Goal: Transaction & Acquisition: Download file/media

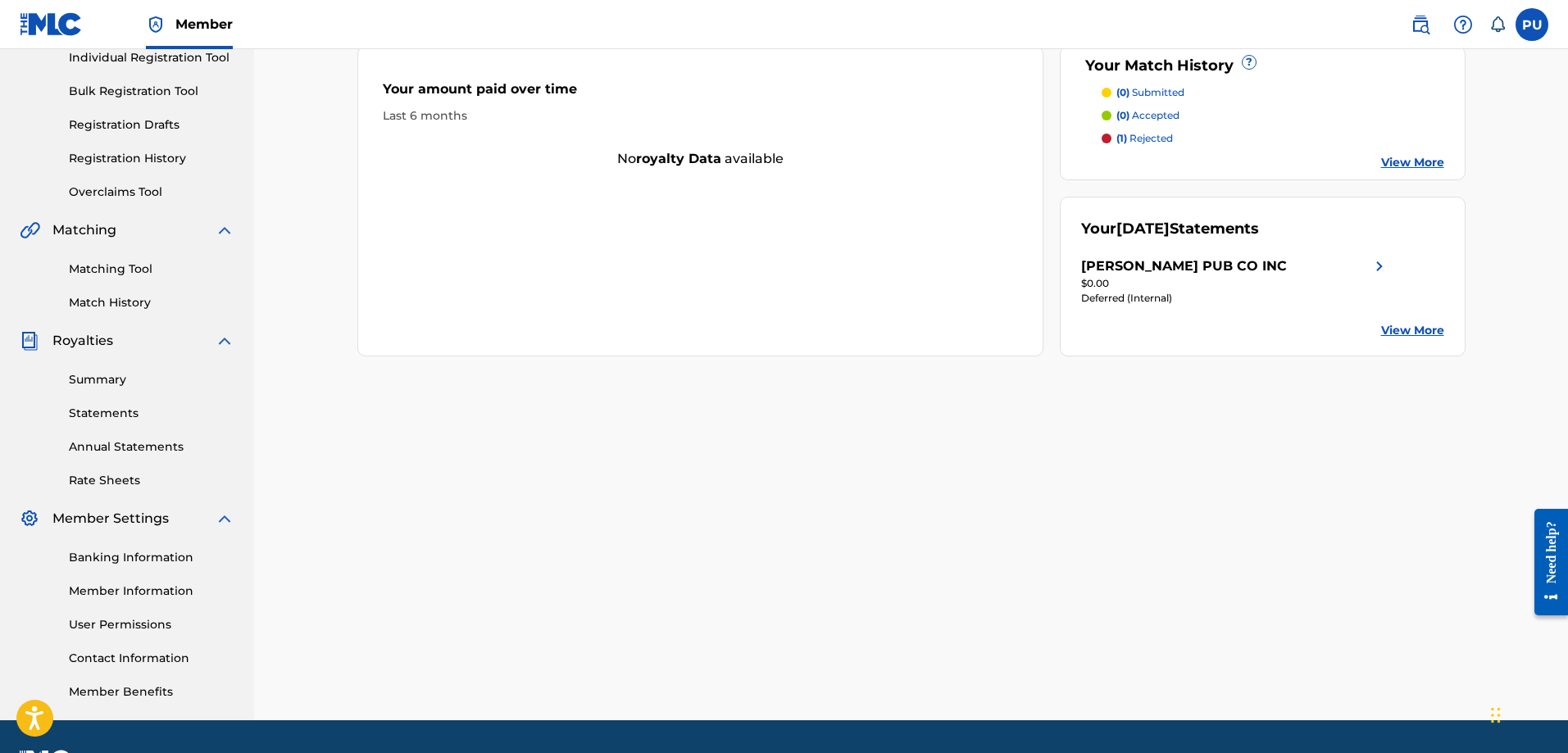
scroll to position [246, 0]
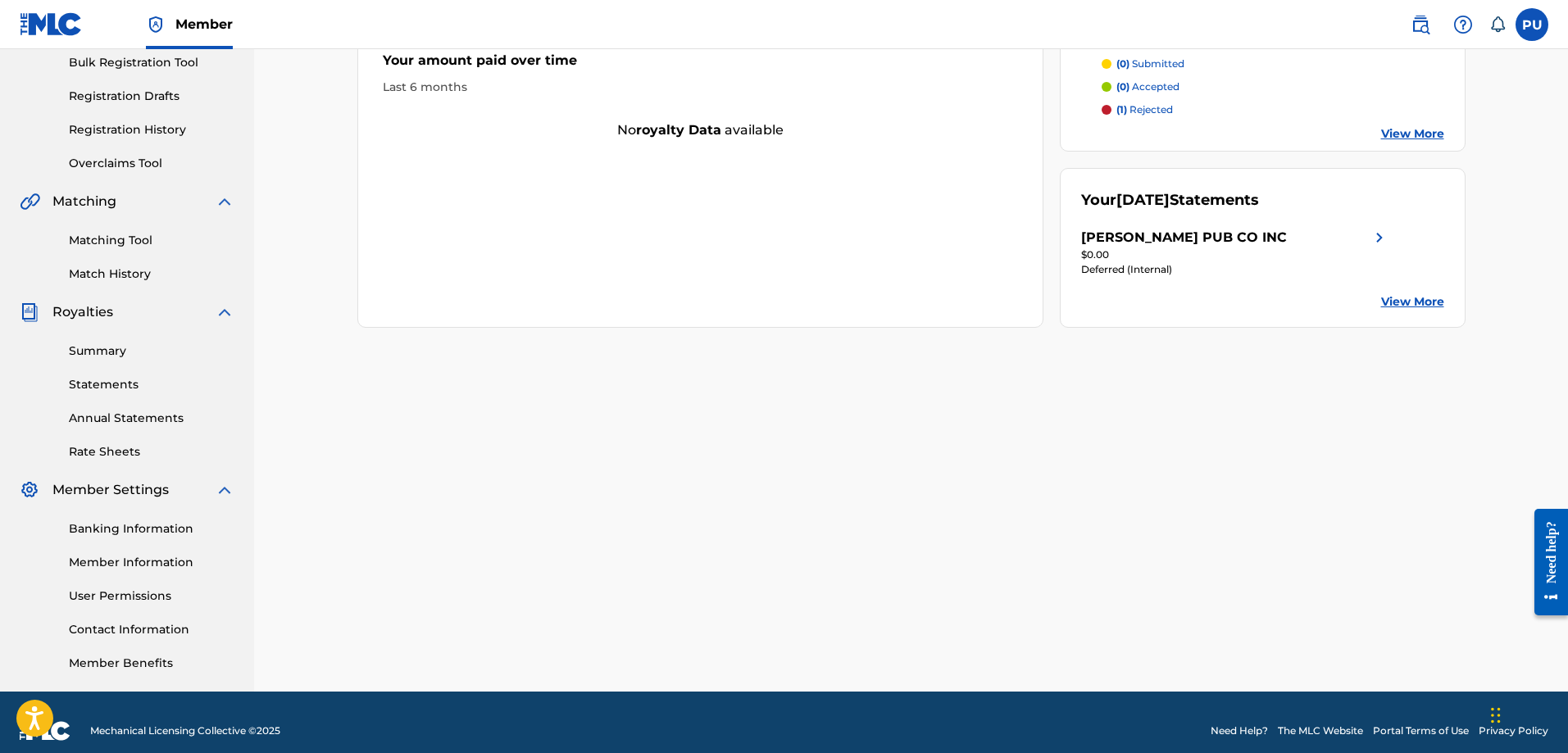
click at [95, 347] on link "Summary" at bounding box center [151, 351] width 165 height 18
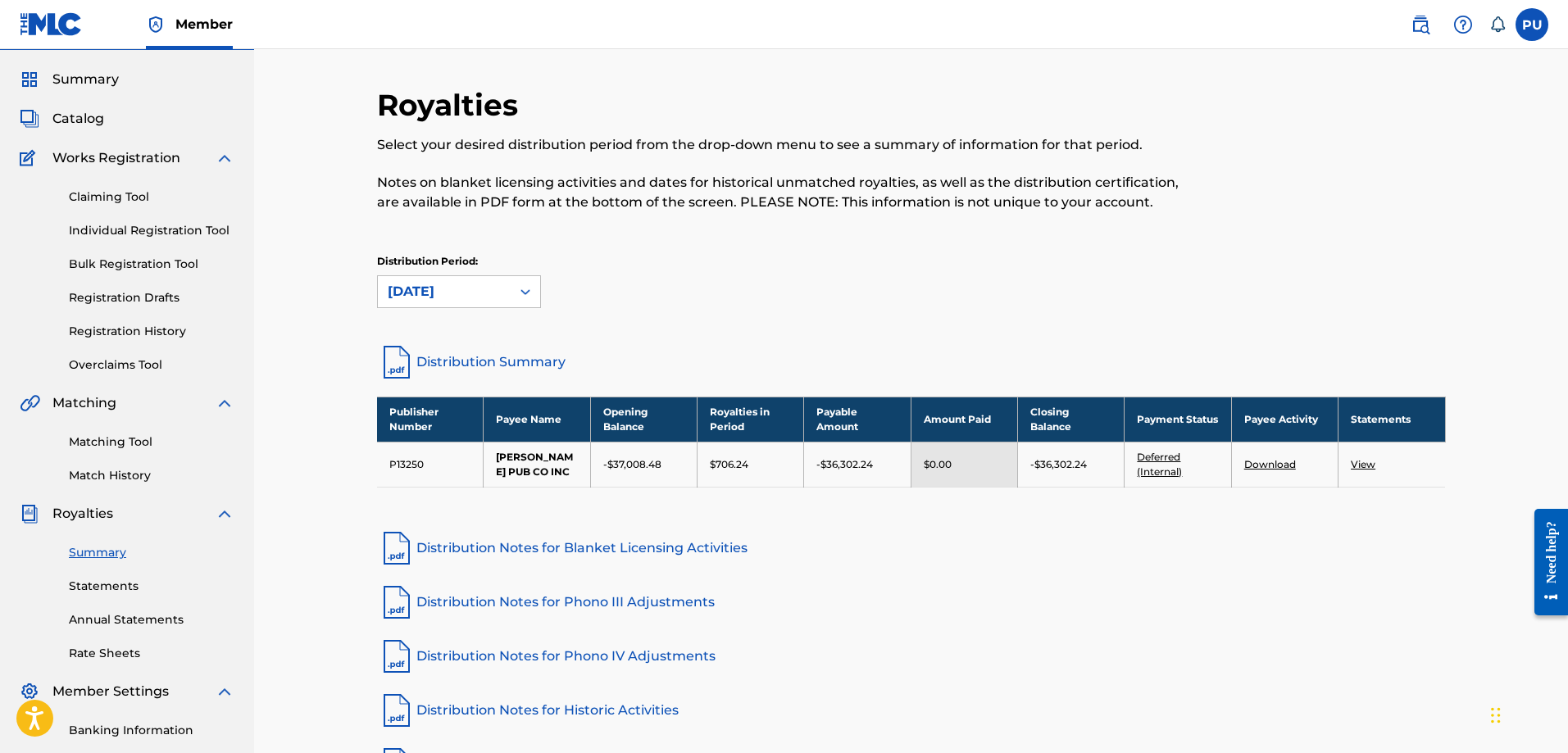
scroll to position [82, 0]
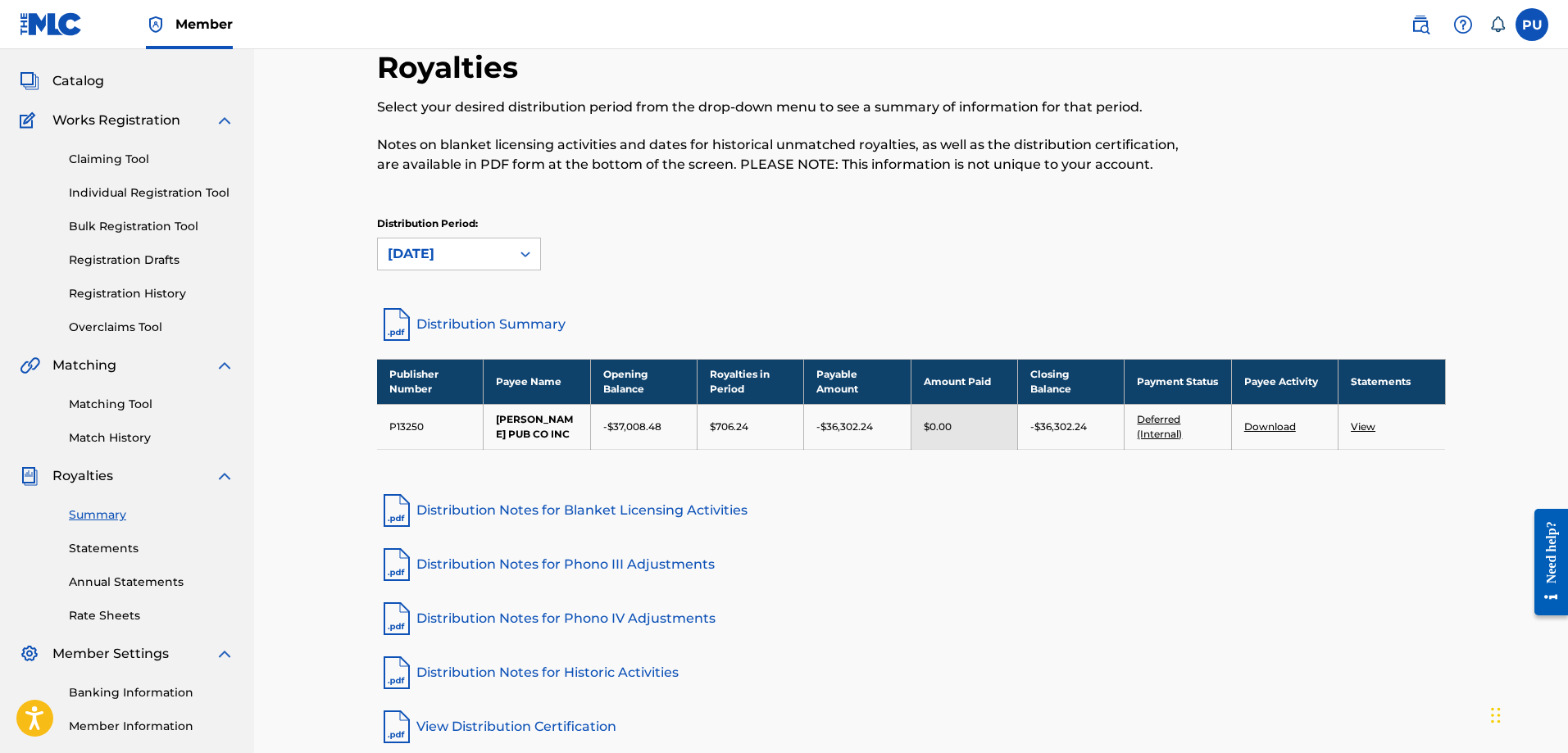
click at [1362, 425] on link "View" at bounding box center [1363, 426] width 24 height 12
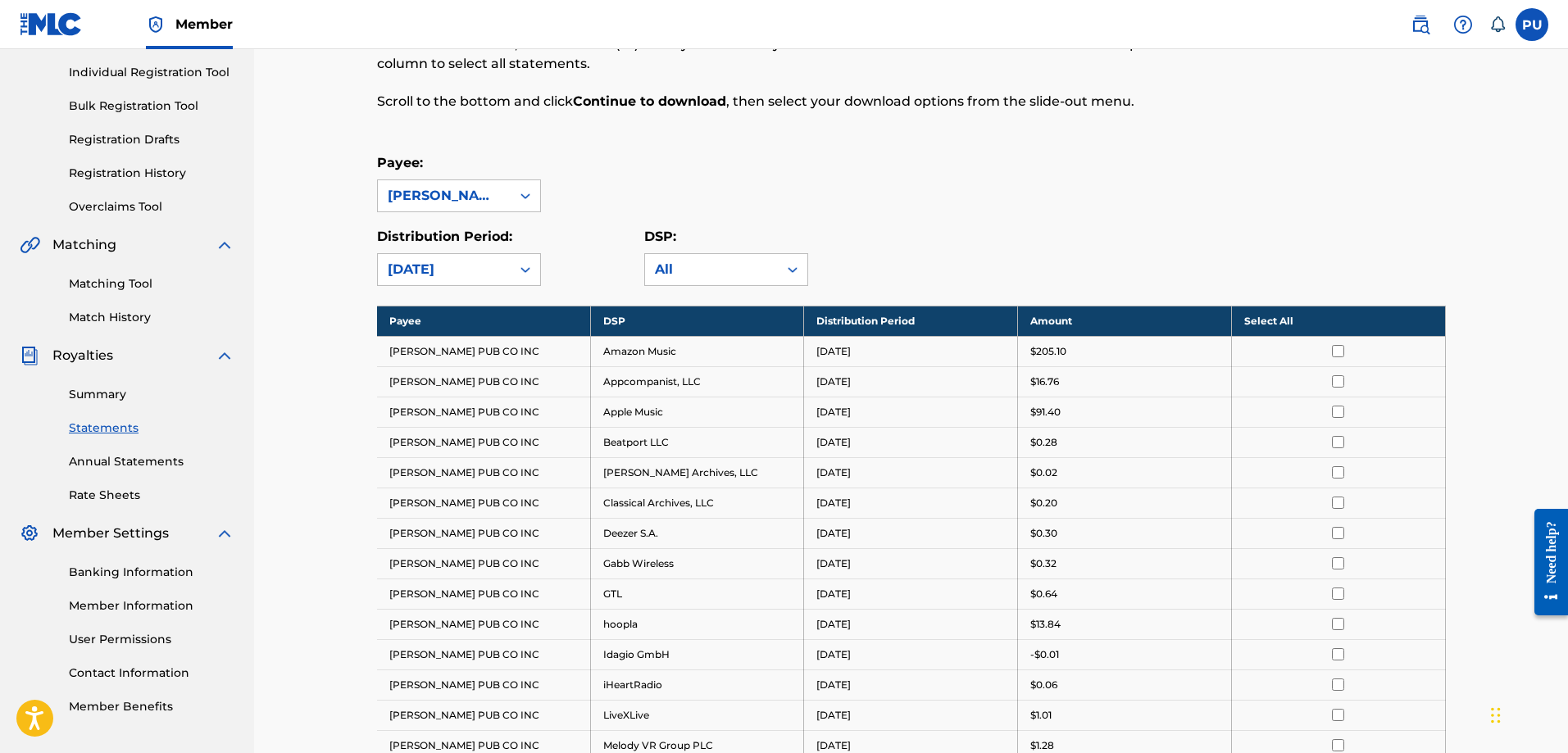
scroll to position [246, 0]
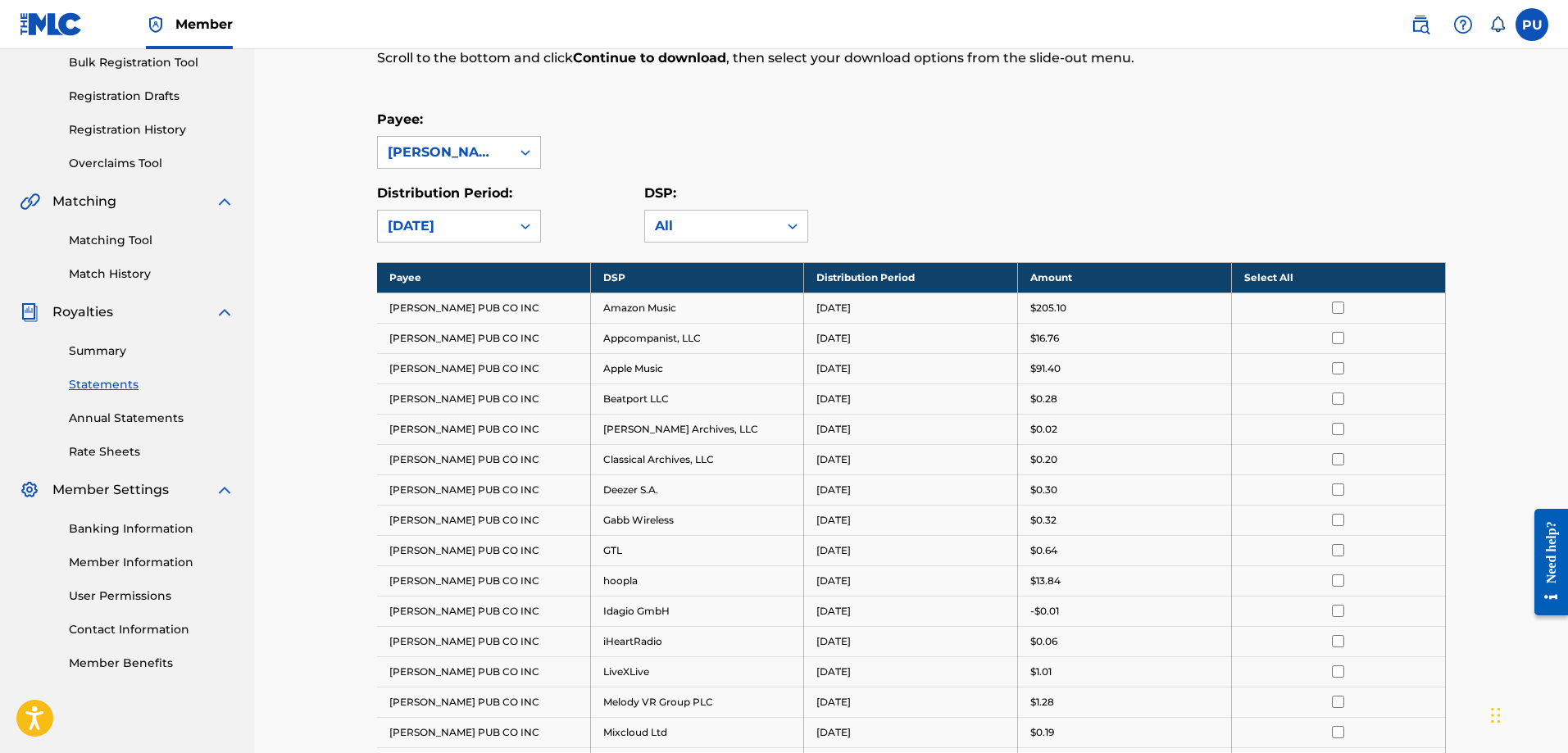
click at [1269, 277] on th "Select All" at bounding box center [1338, 277] width 214 height 31
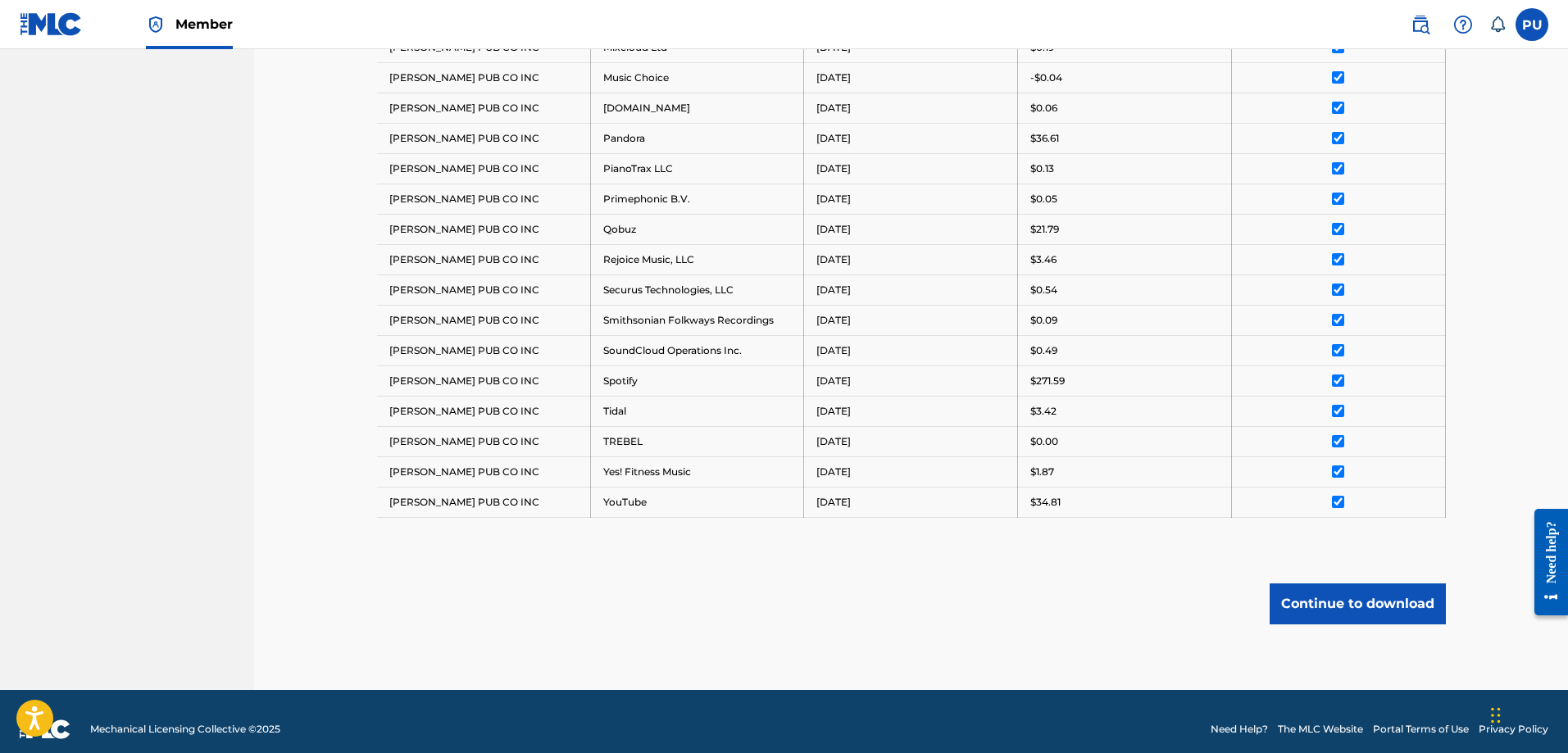
scroll to position [947, 0]
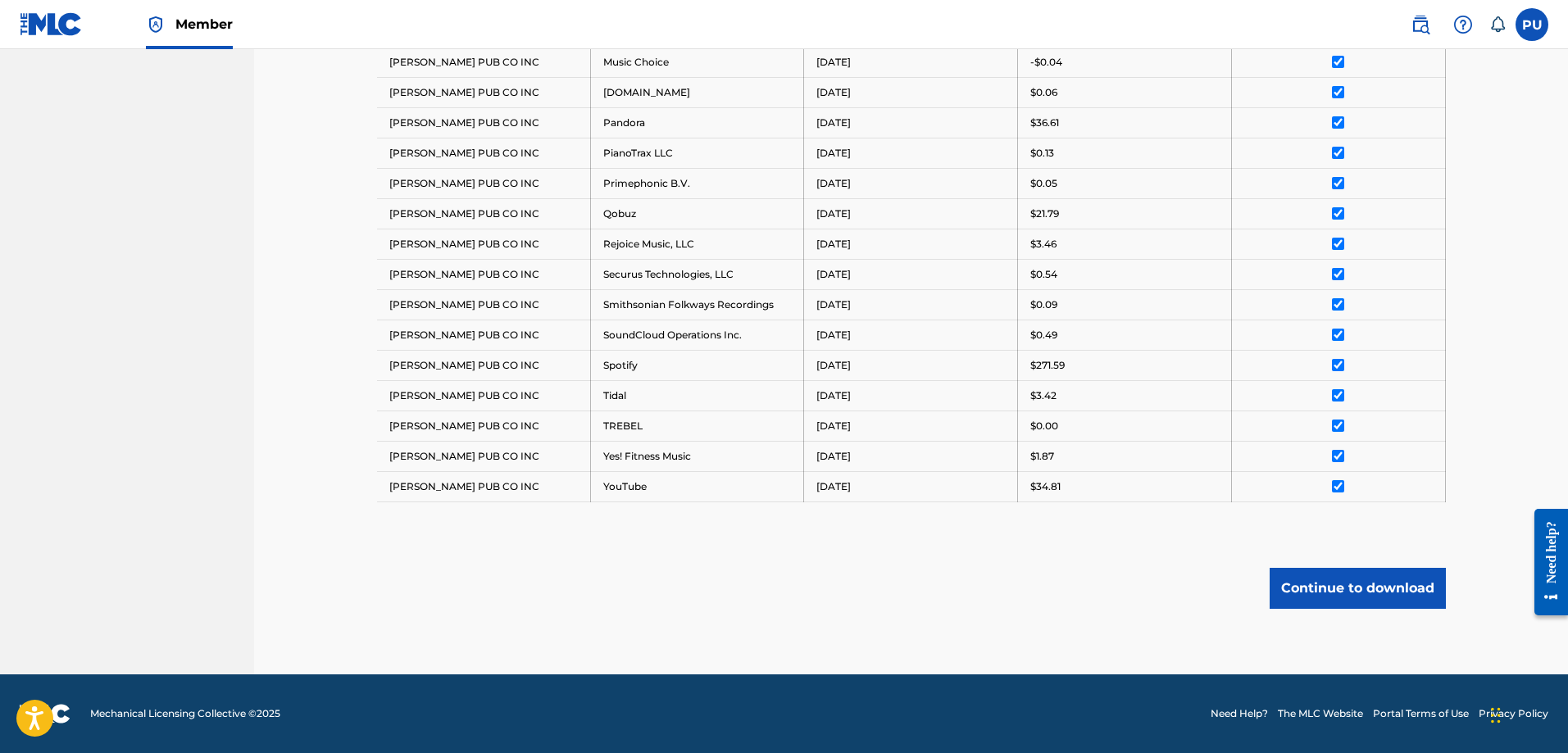
click at [1300, 587] on button "Continue to download" at bounding box center [1357, 589] width 176 height 41
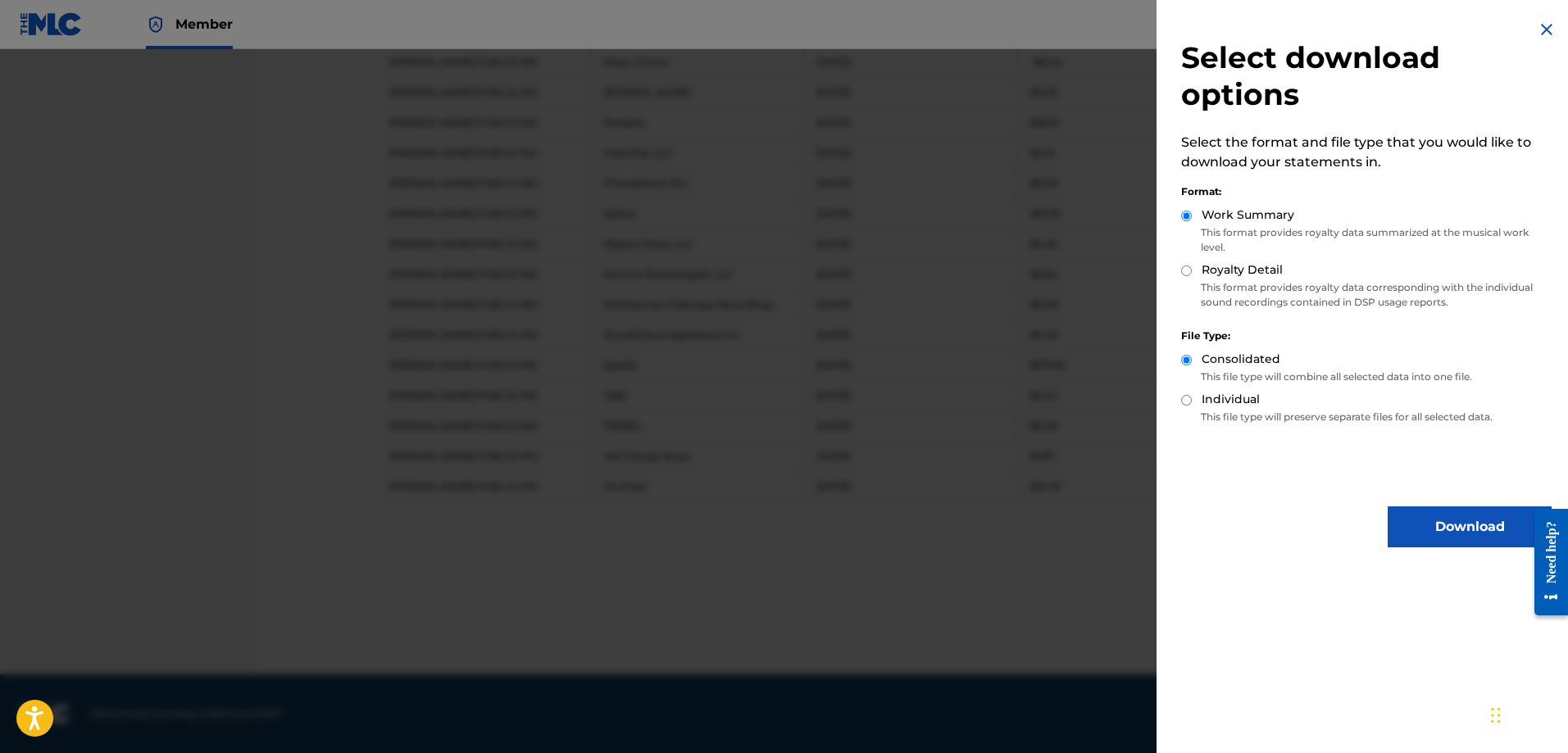
click at [1458, 525] on button "Download" at bounding box center [1470, 527] width 164 height 41
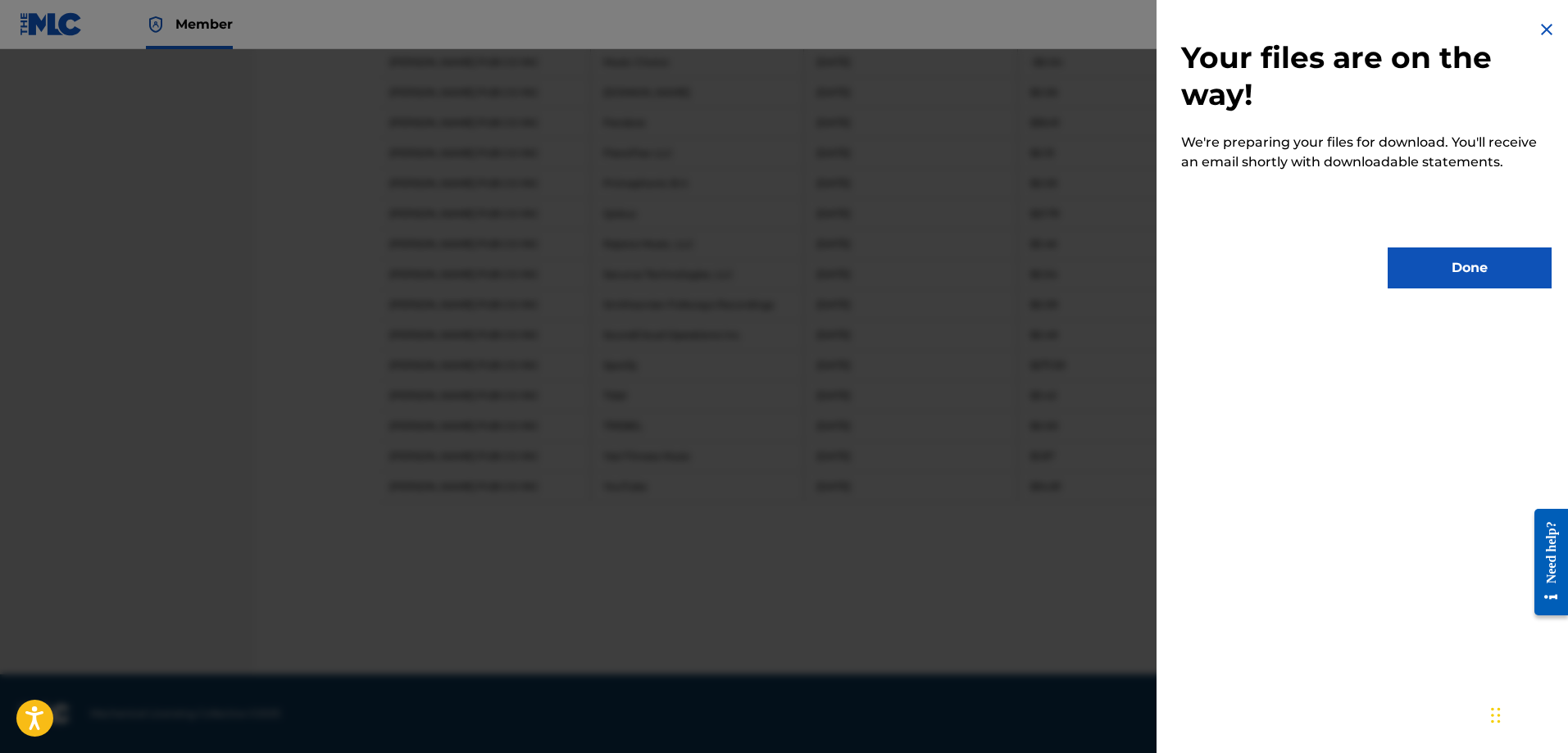
click at [1465, 262] on button "Done" at bounding box center [1470, 268] width 164 height 41
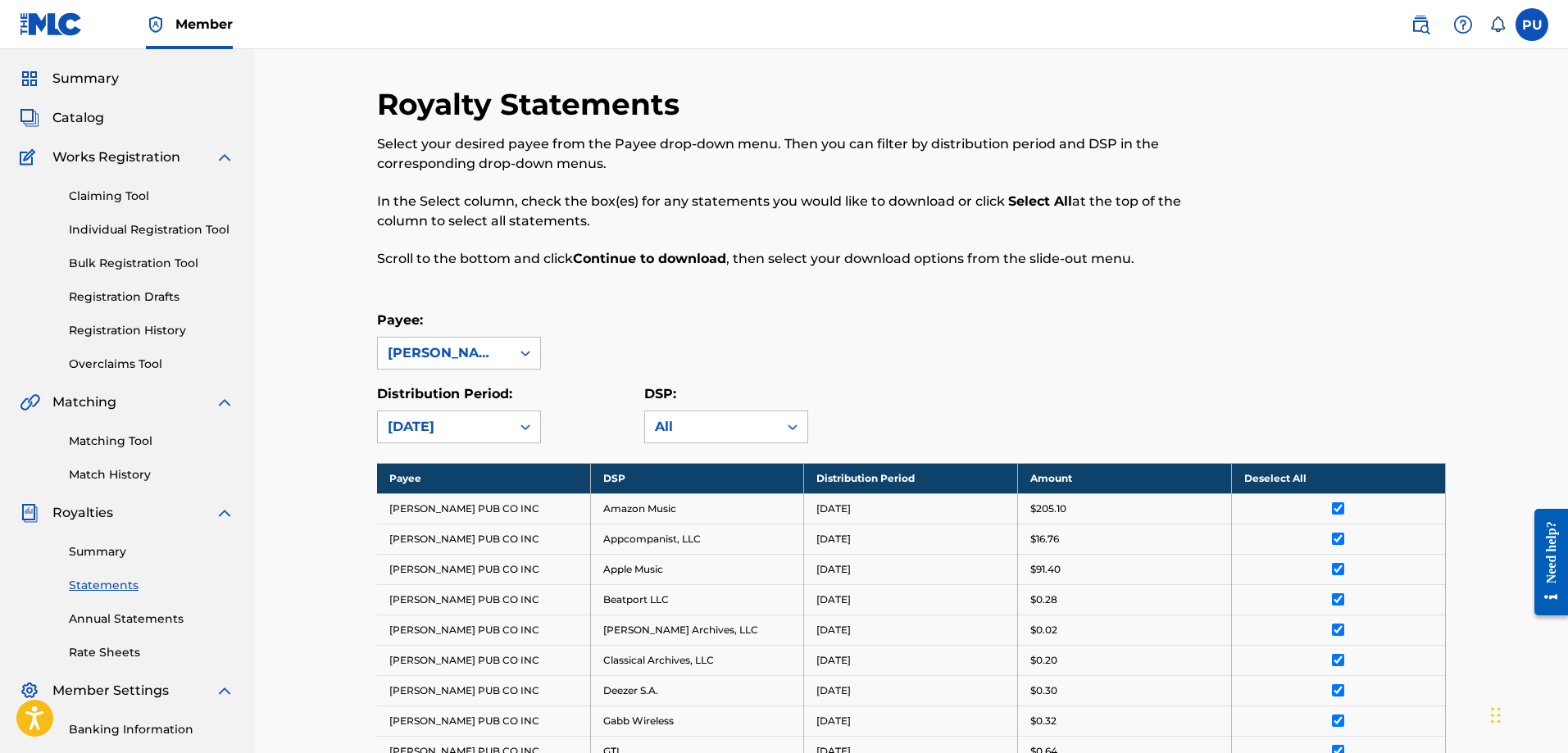
scroll to position [0, 0]
